Goal: Information Seeking & Learning: Find specific fact

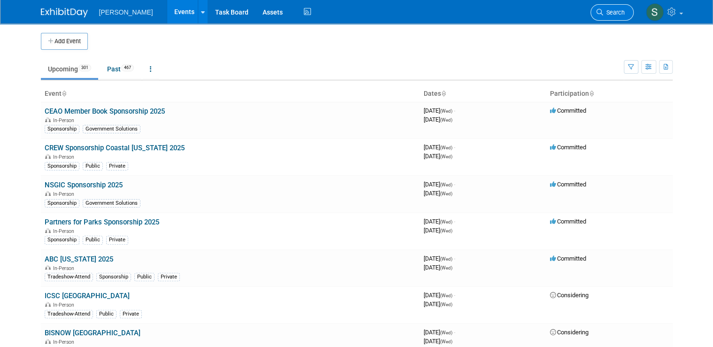
click at [619, 15] on span "Search" at bounding box center [614, 12] width 22 height 7
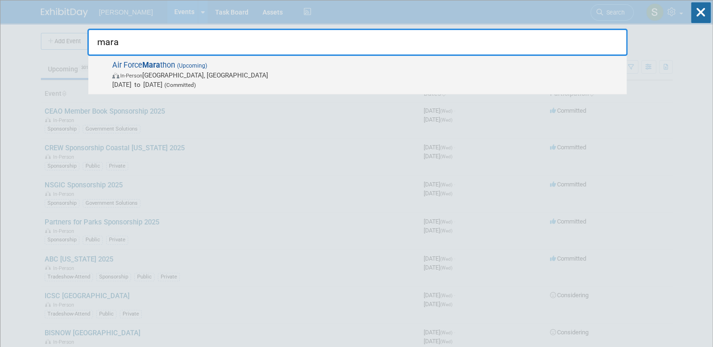
type input "mara"
click at [343, 80] on span "[DATE] to [DATE] (Committed)" at bounding box center [367, 84] width 510 height 9
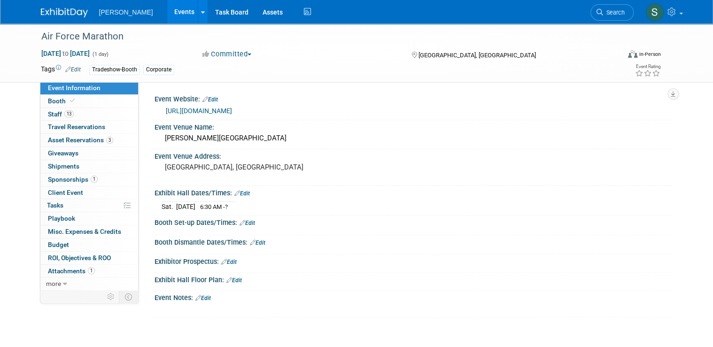
click at [195, 110] on link "[URL][DOMAIN_NAME]" at bounding box center [199, 111] width 66 height 8
